Goal: Navigation & Orientation: Go to known website

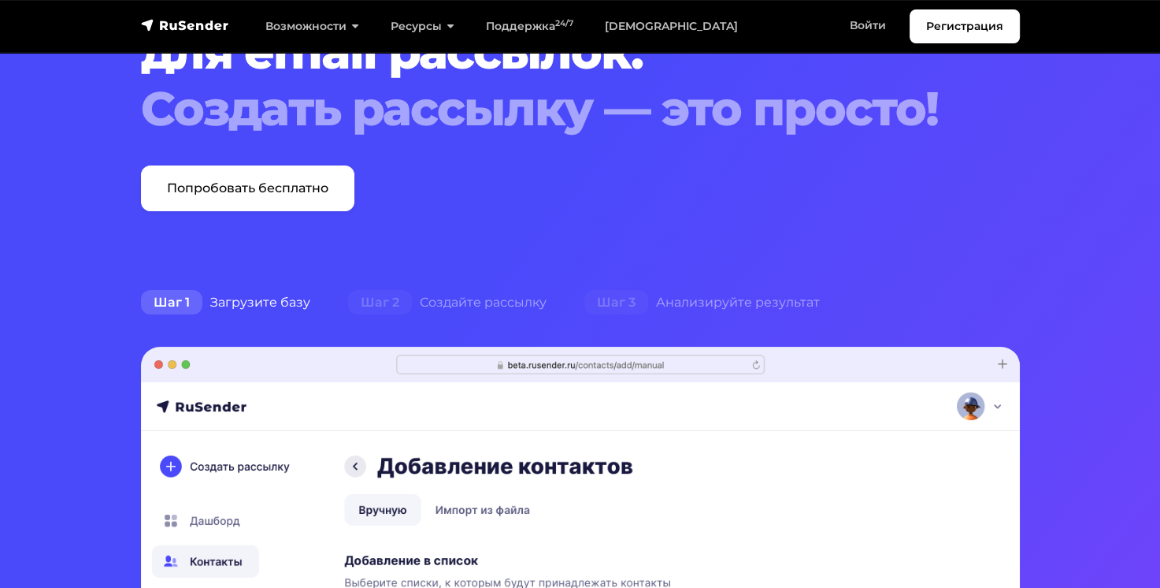
scroll to position [160, 0]
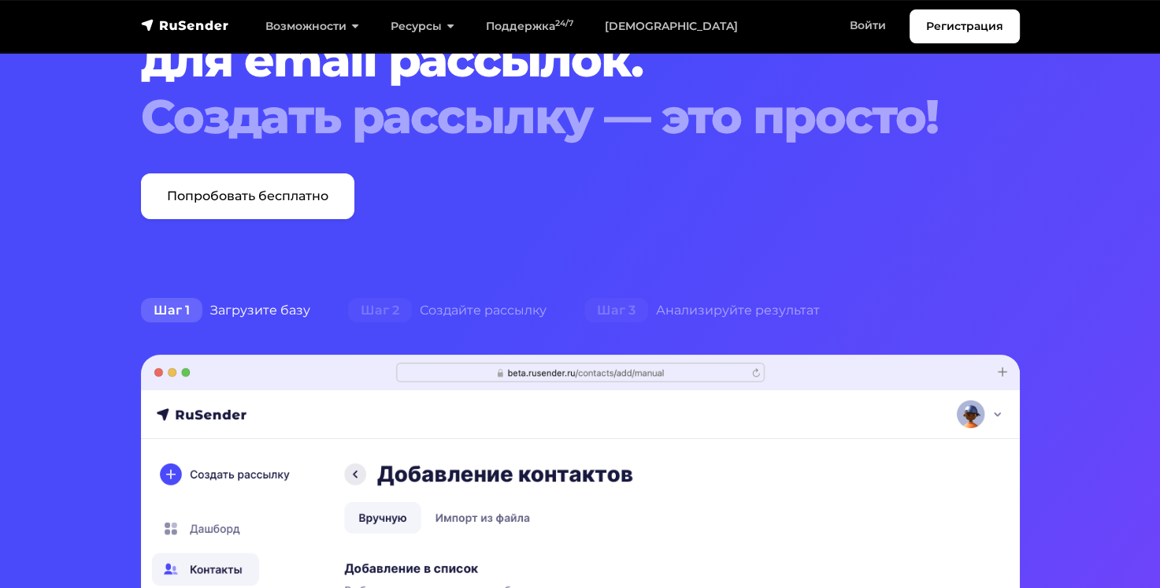
click at [191, 24] on img "navbar" at bounding box center [185, 25] width 88 height 16
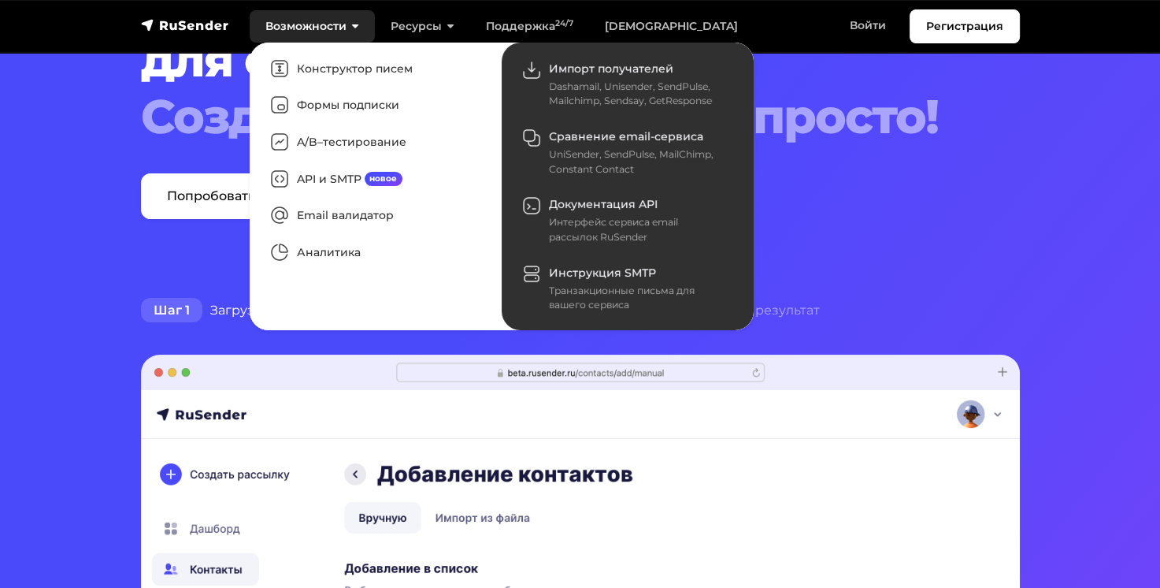
scroll to position [0, 0]
